Goal: Check status: Check status

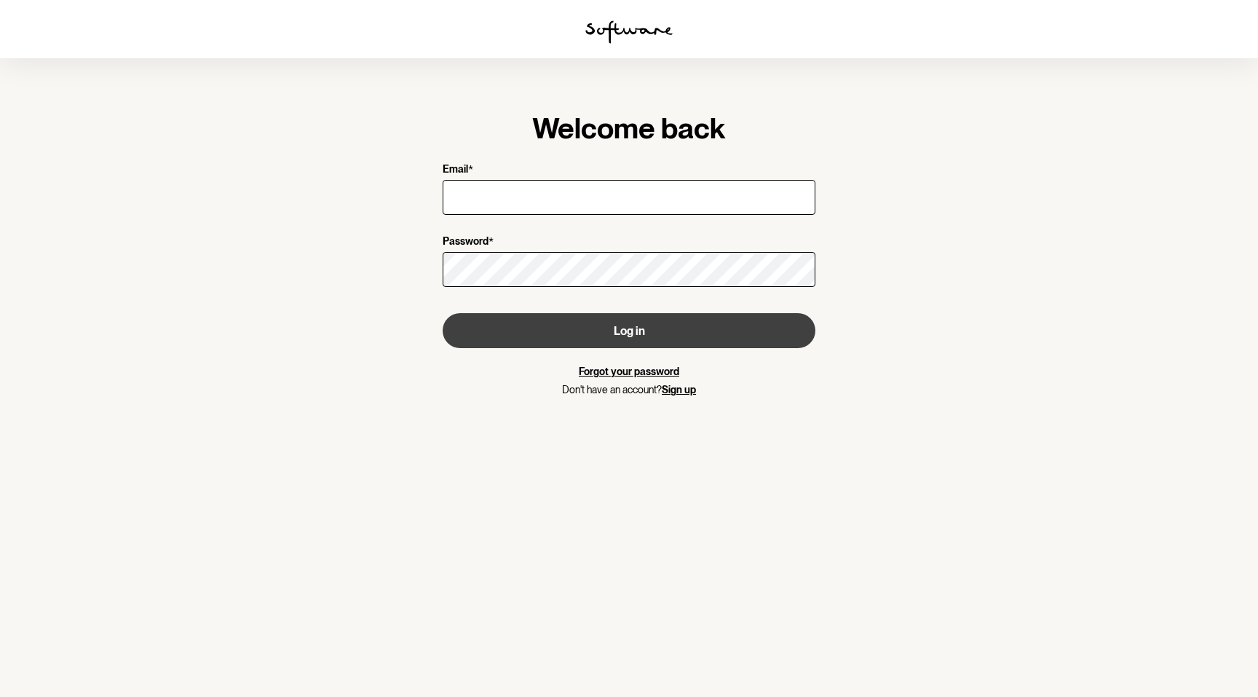
type input "[EMAIL_ADDRESS][DOMAIN_NAME]"
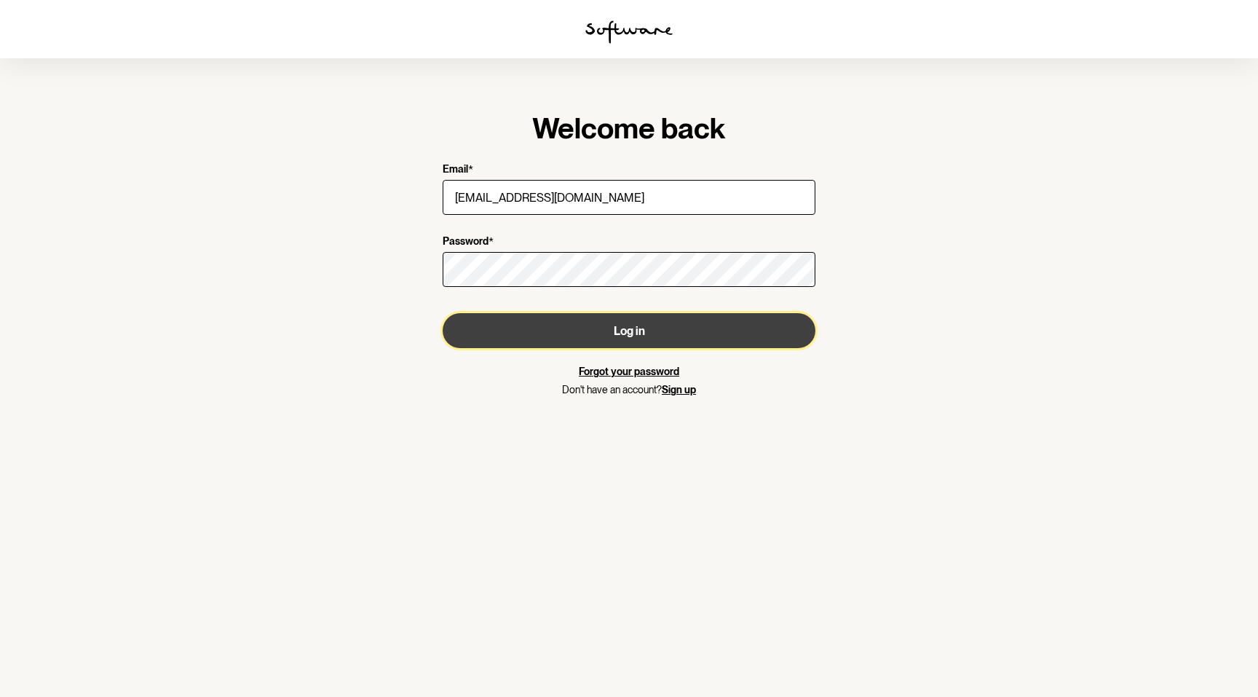
click at [660, 332] on button "Log in" at bounding box center [629, 330] width 373 height 35
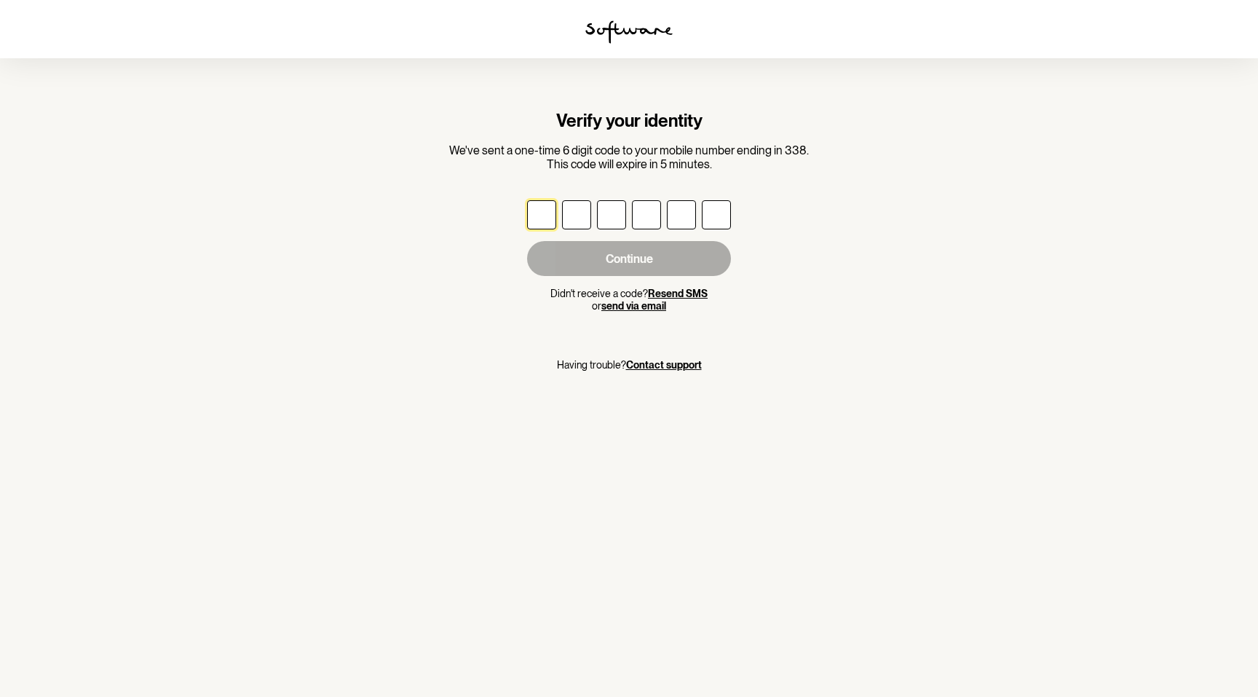
type input "9"
type input "5"
type input "0"
type input "8"
type input "5"
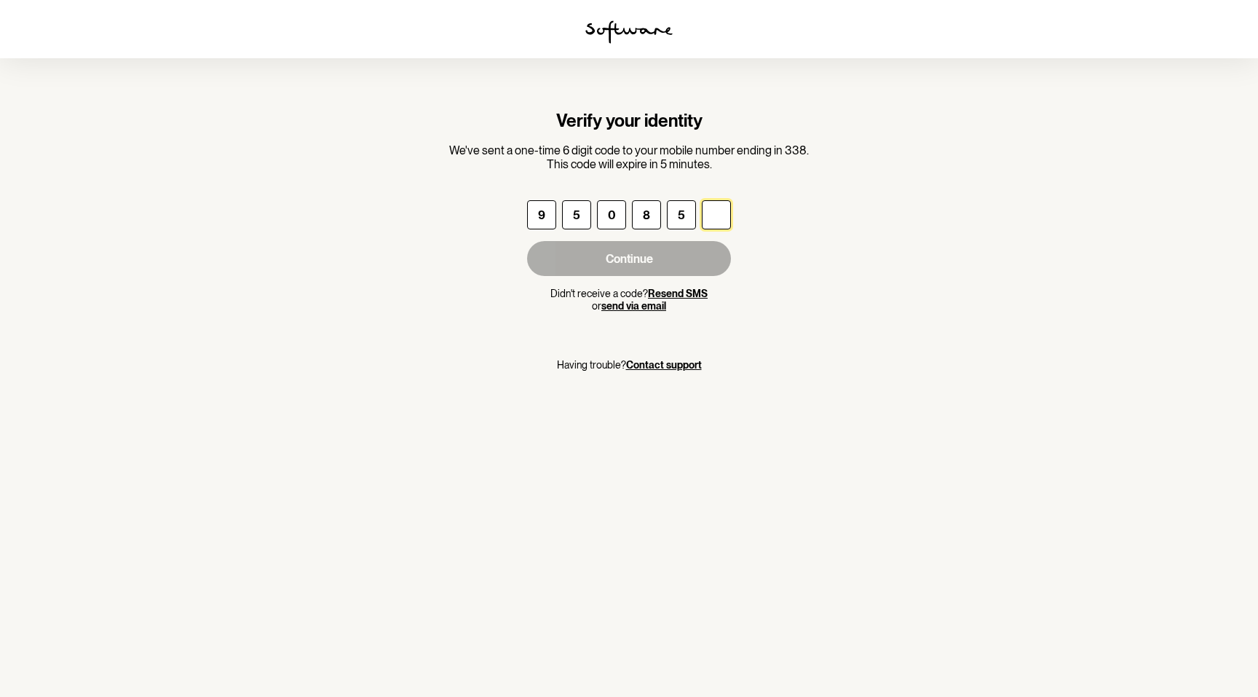
type input "3"
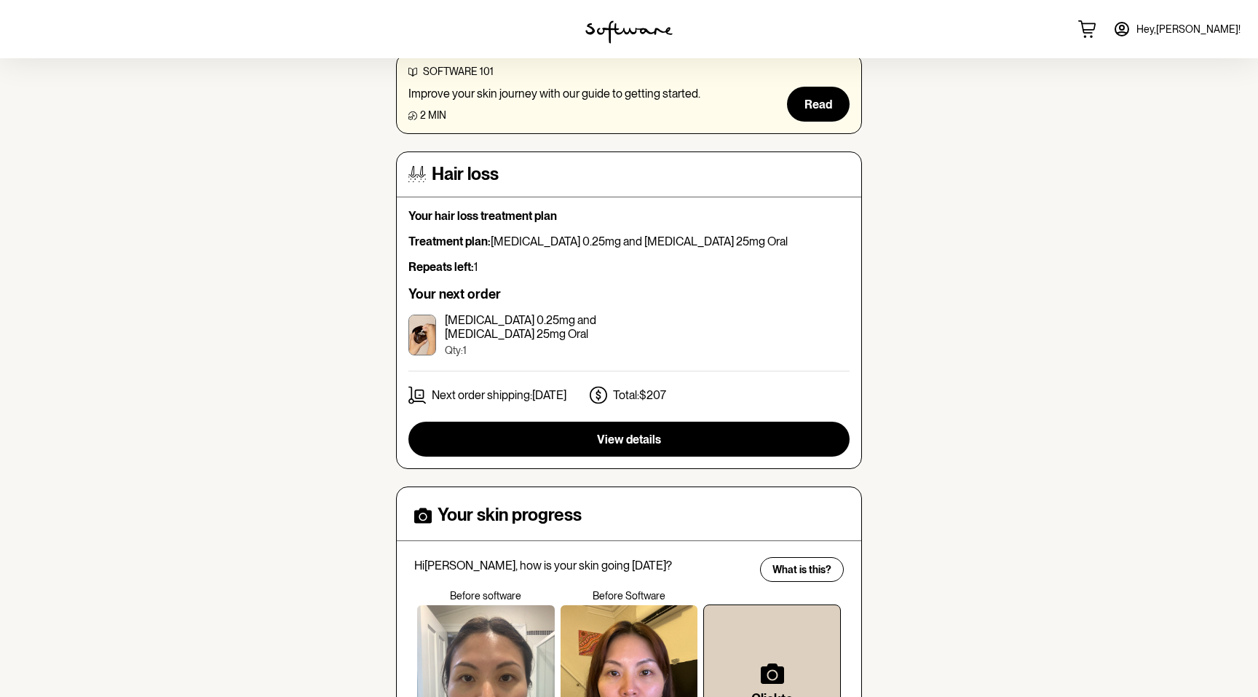
scroll to position [381, 0]
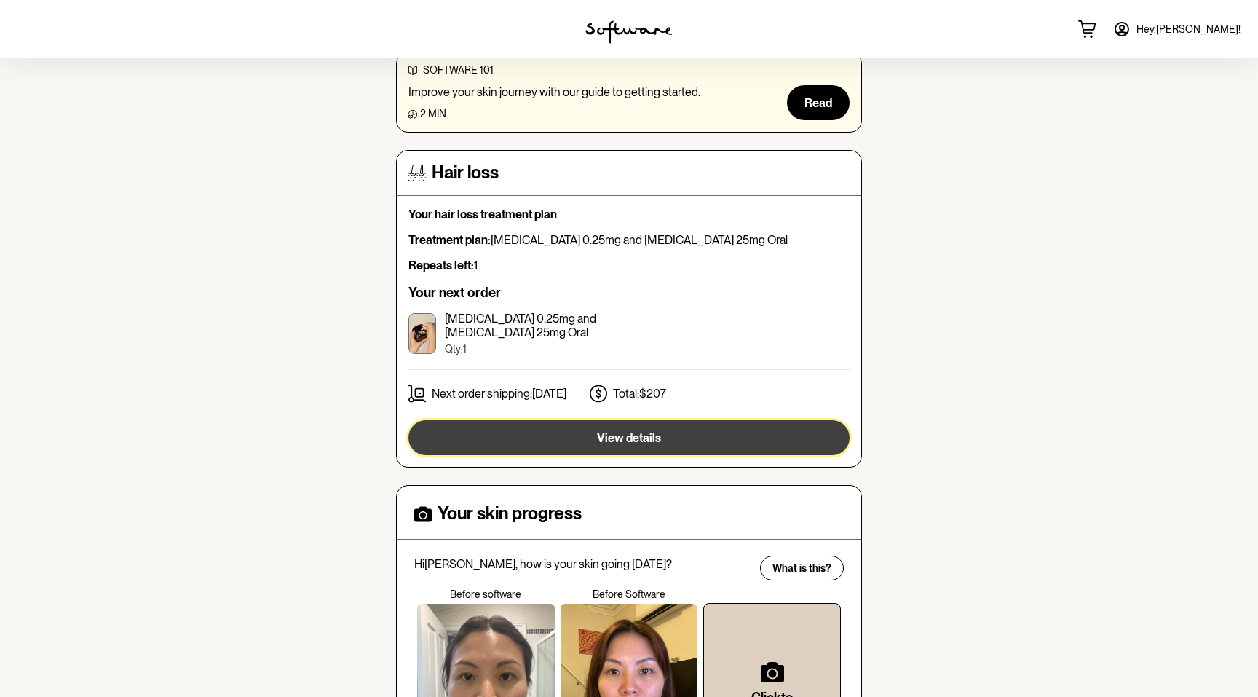
click at [603, 446] on button "View details" at bounding box center [628, 437] width 441 height 35
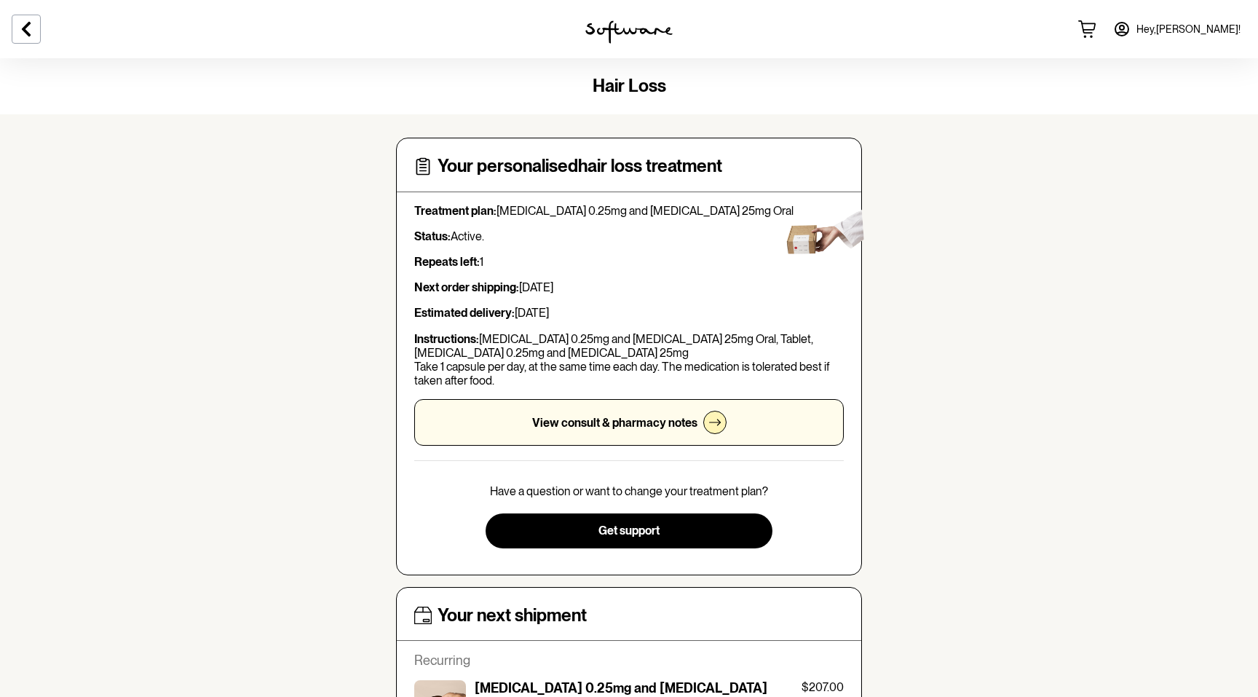
click at [592, 422] on p "View consult & pharmacy notes" at bounding box center [614, 423] width 165 height 14
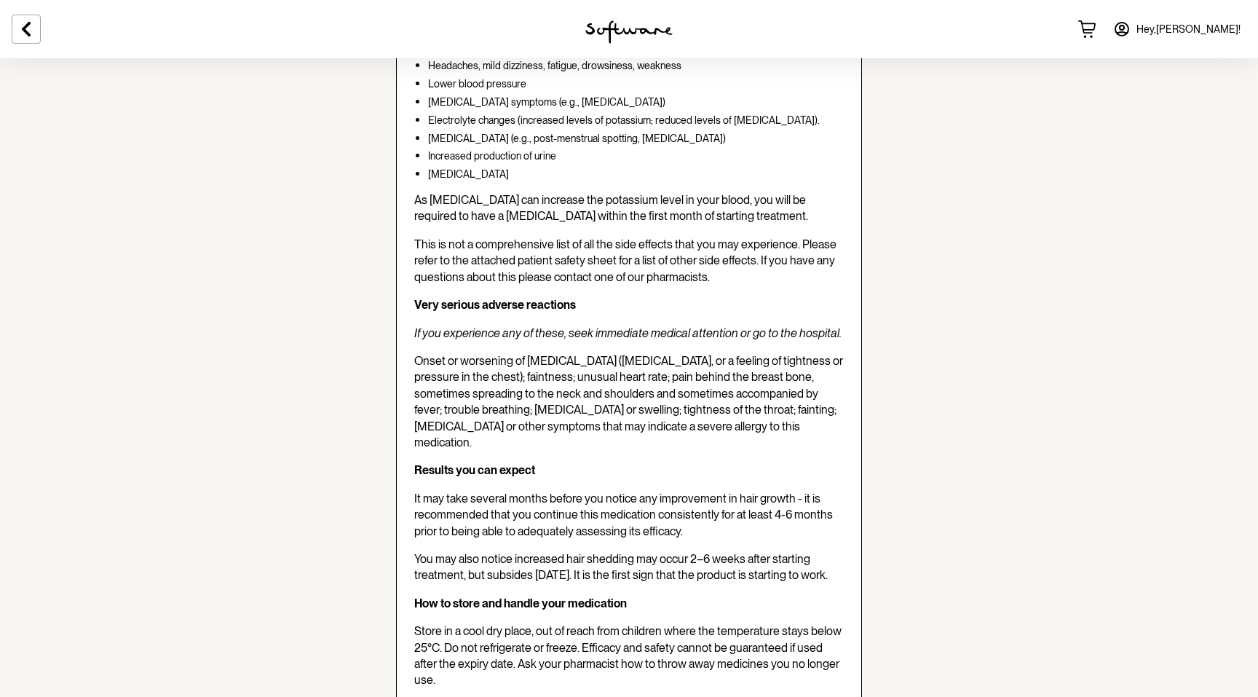
scroll to position [2739, 0]
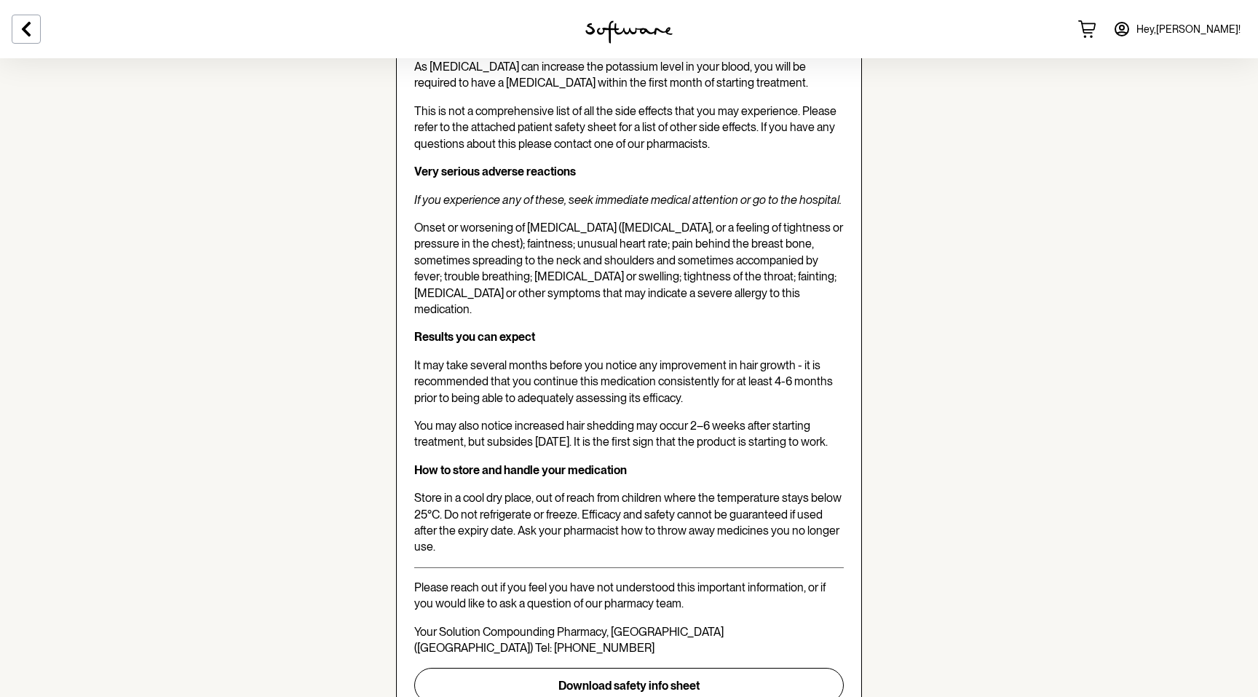
click at [1208, 25] on span "Hey, [PERSON_NAME] !" at bounding box center [1189, 29] width 104 height 12
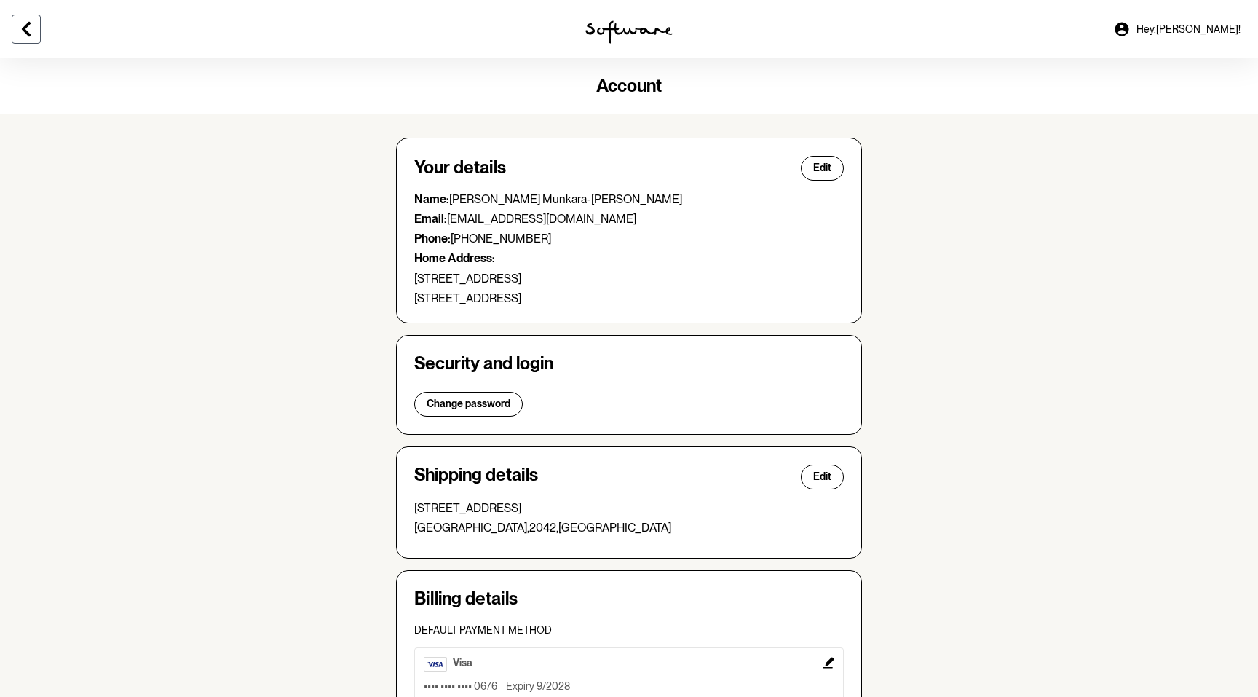
click at [27, 31] on icon at bounding box center [26, 29] width 9 height 15
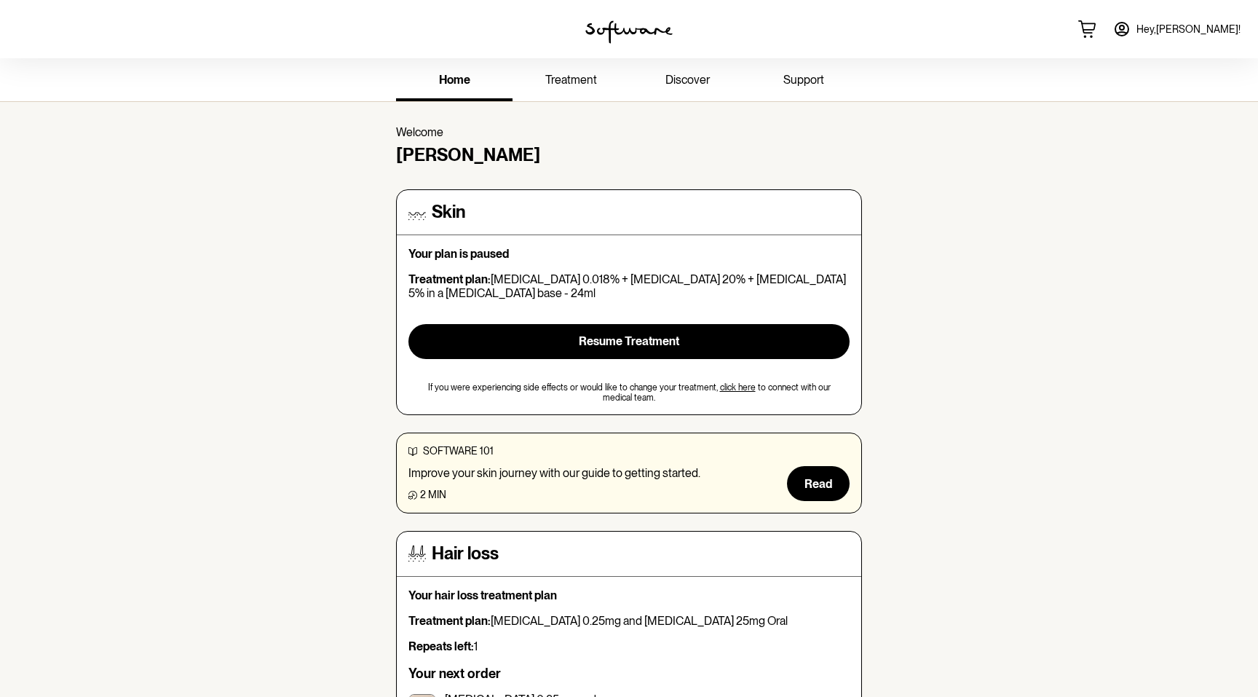
click at [553, 68] on link "treatment" at bounding box center [571, 81] width 117 height 40
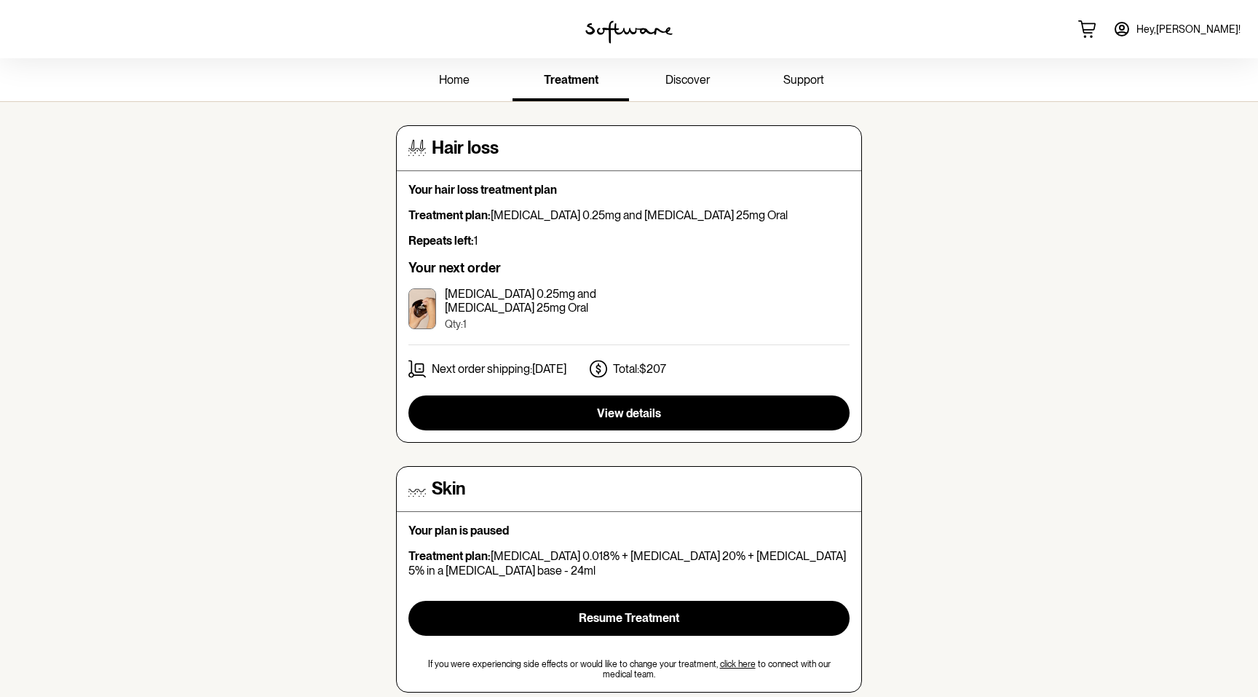
scroll to position [58, 0]
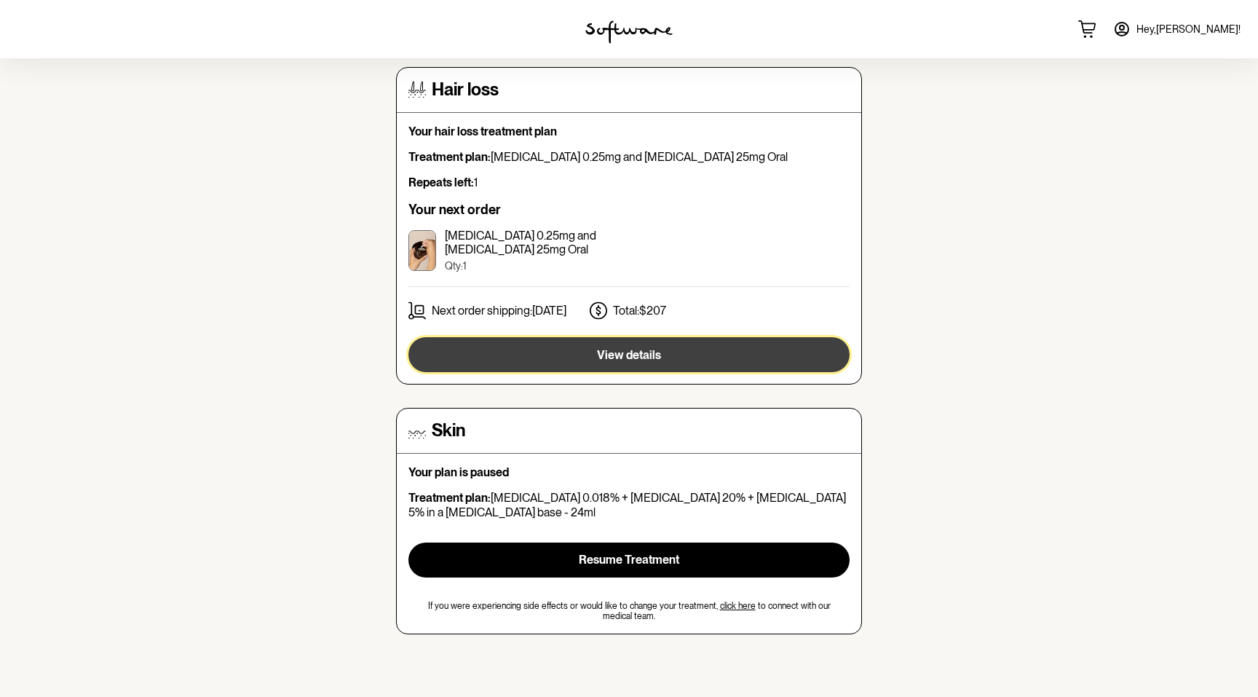
click at [679, 350] on button "View details" at bounding box center [628, 354] width 441 height 35
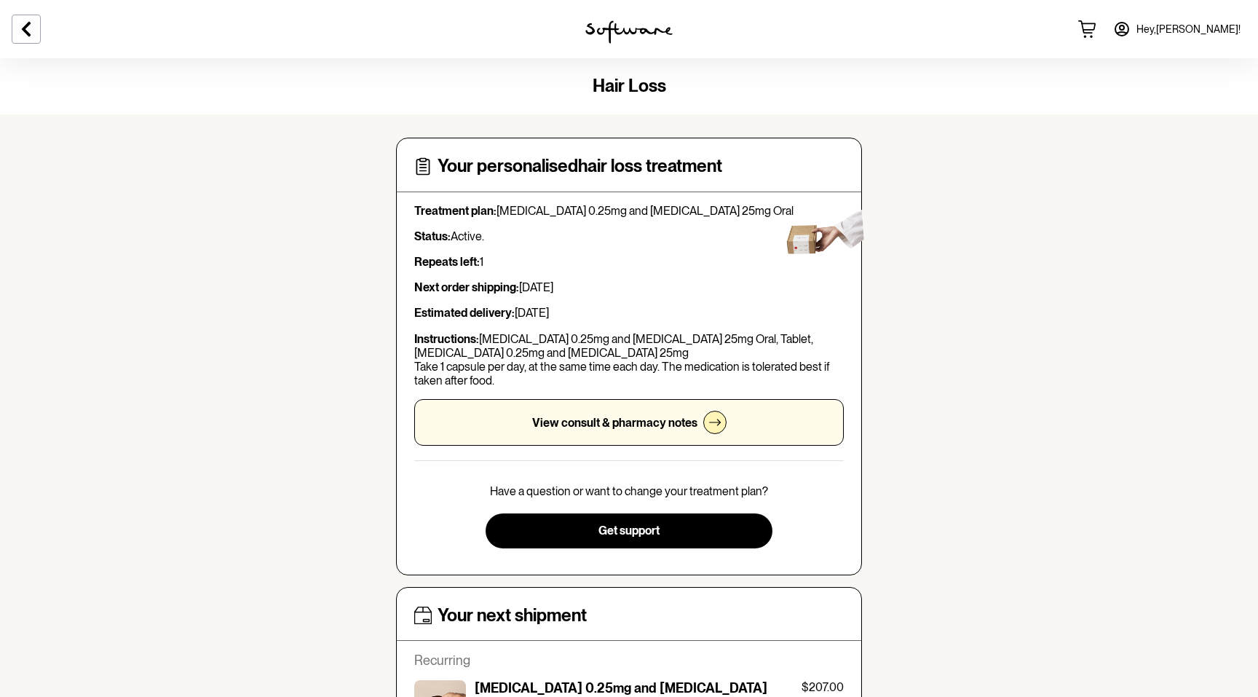
click at [641, 430] on div "View consult & pharmacy notes" at bounding box center [629, 422] width 430 height 47
